Goal: Task Accomplishment & Management: Use online tool/utility

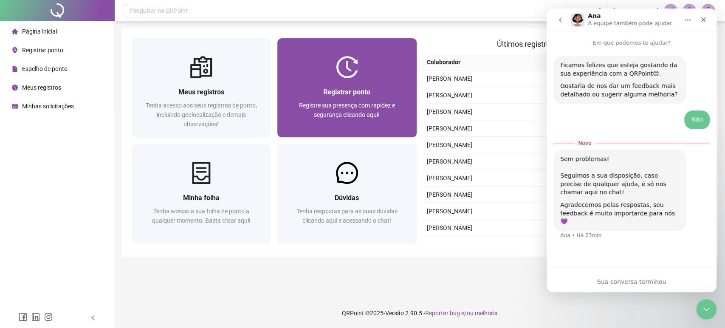
click at [371, 80] on div "Registrar ponto Registre sua presença com rapidez e segurança clicando aqui!" at bounding box center [346, 107] width 139 height 59
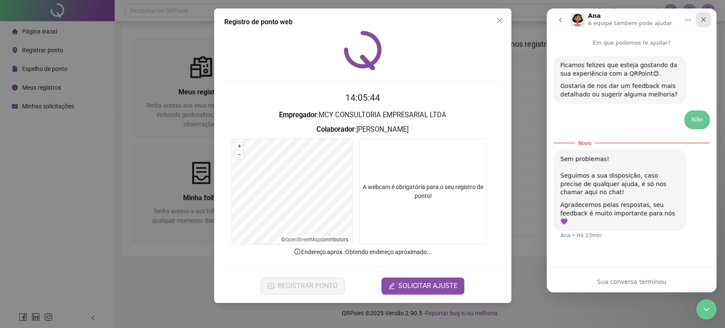
click at [711, 19] on div "Fechar" at bounding box center [703, 19] width 15 height 15
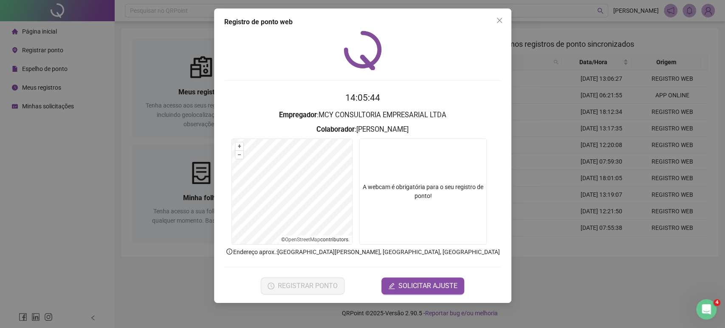
scroll to position [1, 0]
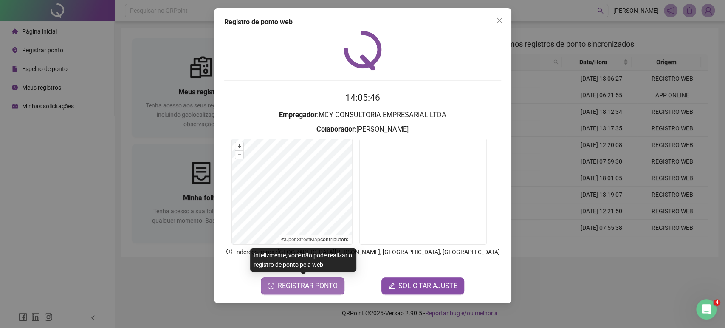
click at [336, 289] on span "REGISTRAR PONTO" at bounding box center [308, 286] width 60 height 10
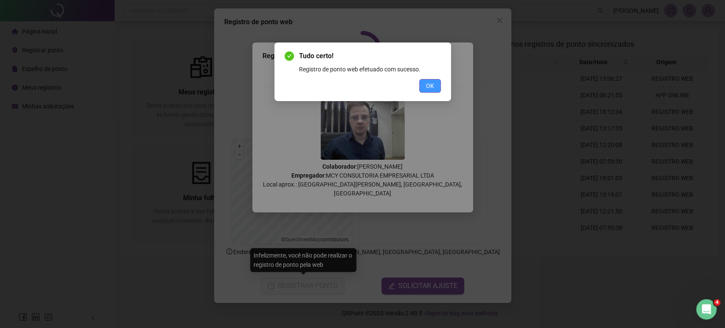
click at [430, 89] on span "OK" at bounding box center [430, 85] width 8 height 9
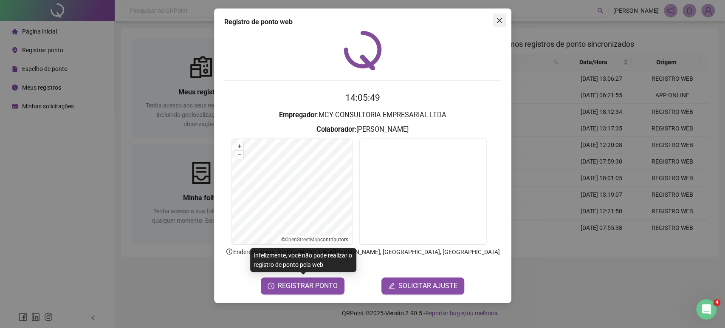
click at [500, 17] on icon "close" at bounding box center [499, 20] width 7 height 7
